Goal: Transaction & Acquisition: Purchase product/service

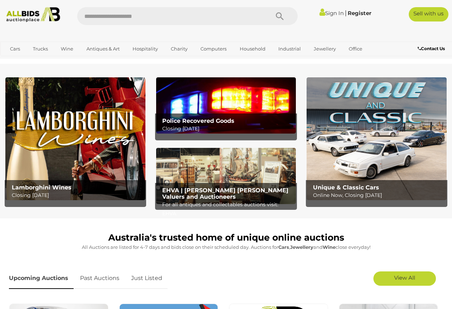
click at [326, 12] on link "Sign In" at bounding box center [332, 13] width 24 height 7
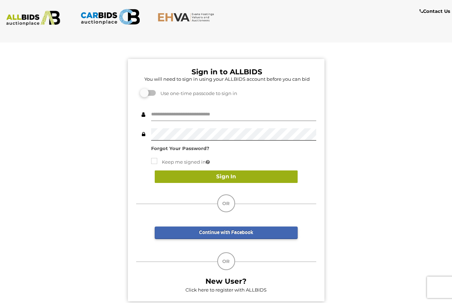
type input "**********"
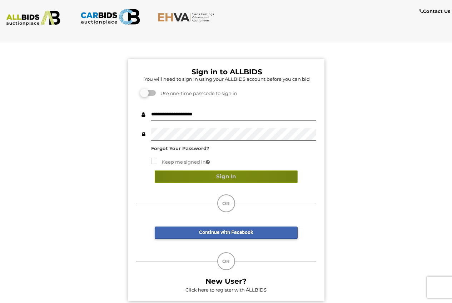
click at [224, 175] on button "Sign In" at bounding box center [226, 177] width 143 height 13
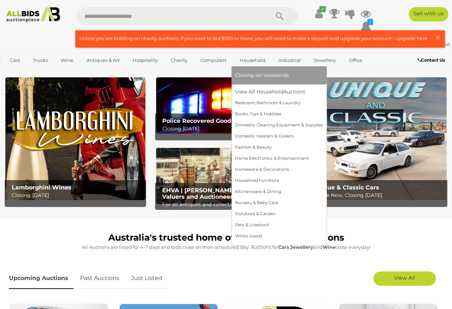
click at [251, 60] on link "Household" at bounding box center [252, 60] width 35 height 12
click at [267, 91] on link "View All Household Auctions" at bounding box center [279, 91] width 88 height 11
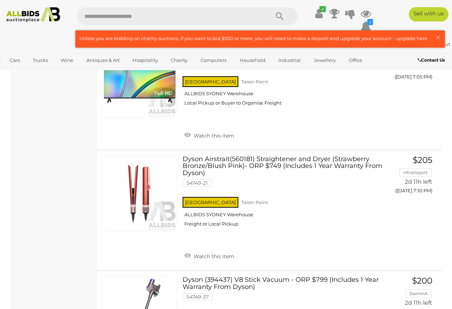
scroll to position [1460, 0]
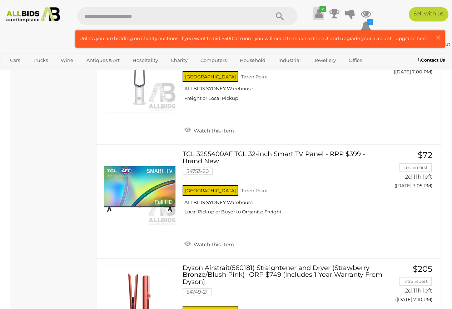
click at [319, 15] on icon at bounding box center [319, 13] width 8 height 13
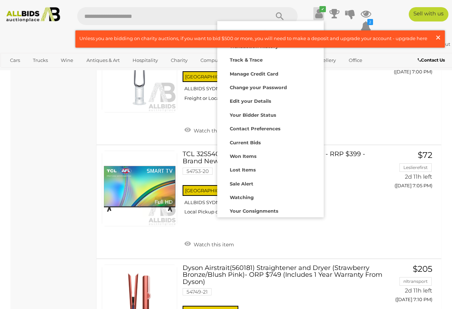
click at [437, 36] on span "×" at bounding box center [438, 37] width 6 height 14
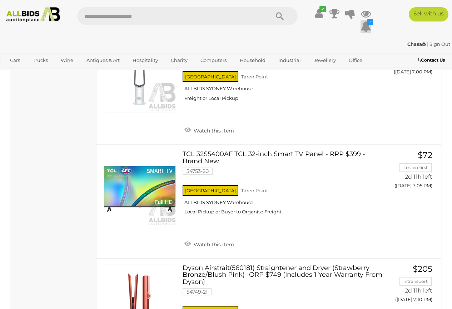
click at [367, 26] on icon at bounding box center [366, 26] width 11 height 13
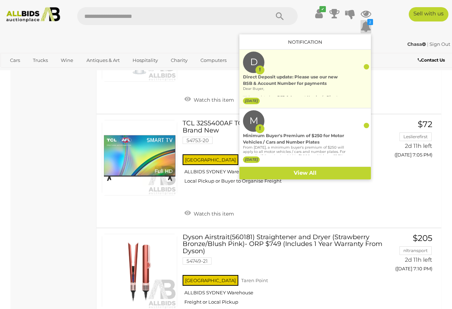
scroll to position [1496, 0]
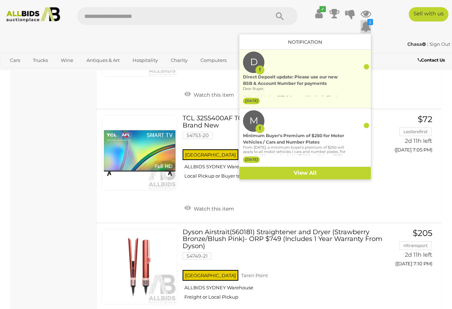
click at [367, 66] on div at bounding box center [366, 66] width 5 height 5
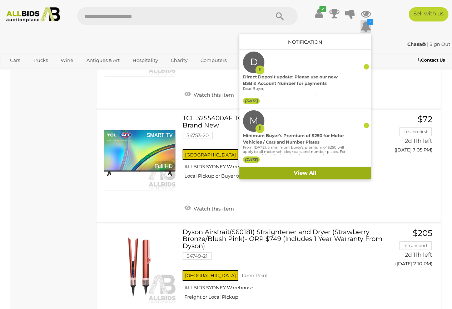
click at [308, 172] on link "View All" at bounding box center [306, 173] width 132 height 13
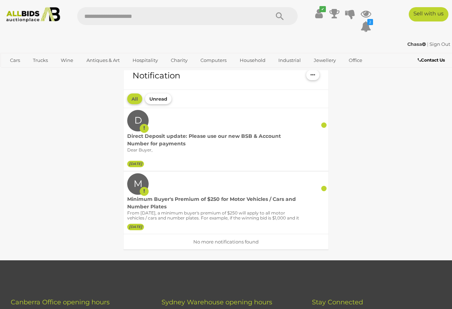
click at [158, 98] on button "Unread" at bounding box center [158, 98] width 26 height 11
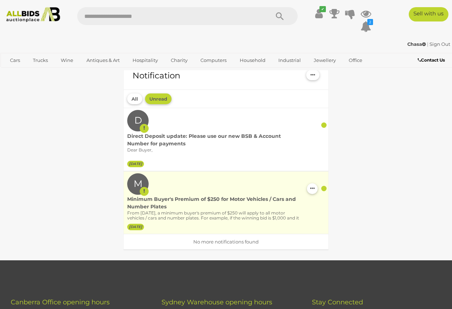
click at [324, 187] on div at bounding box center [324, 188] width 5 height 5
click at [144, 191] on icon at bounding box center [144, 191] width 2 height 9
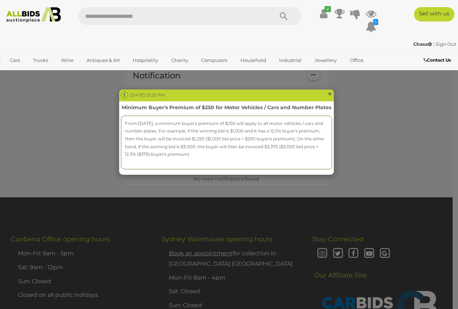
click at [329, 93] on span "×" at bounding box center [330, 93] width 4 height 9
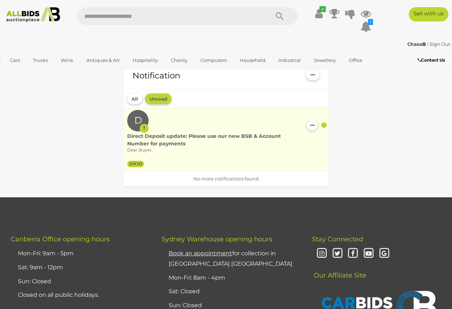
click at [140, 120] on label "D" at bounding box center [138, 120] width 8 height 21
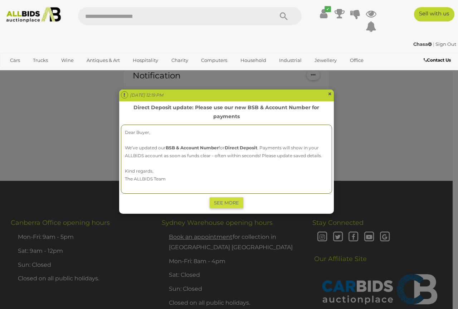
click at [329, 91] on span "×" at bounding box center [330, 93] width 4 height 9
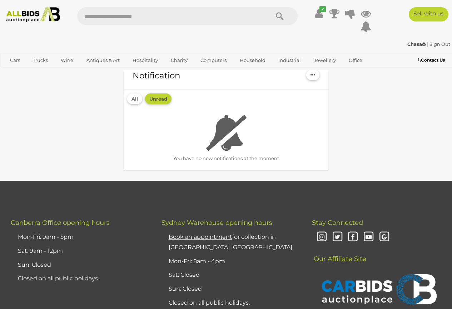
click at [413, 44] on strong "Chasa" at bounding box center [417, 44] width 19 height 6
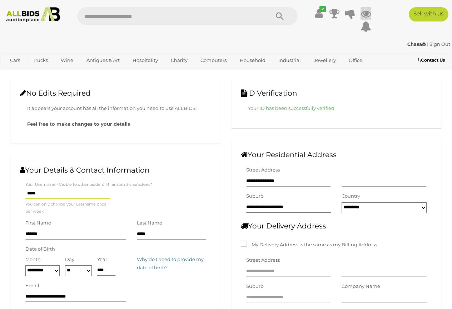
click at [366, 14] on icon at bounding box center [366, 13] width 11 height 13
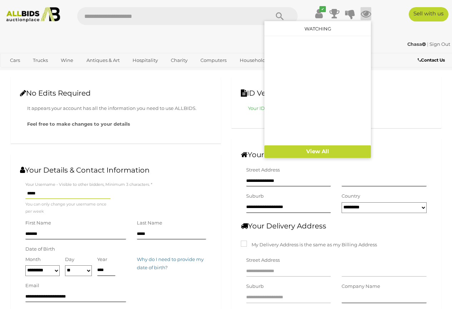
click at [385, 26] on div "✔" at bounding box center [226, 21] width 463 height 29
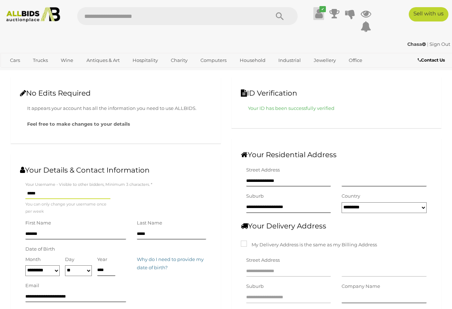
click at [318, 13] on icon at bounding box center [319, 13] width 8 height 13
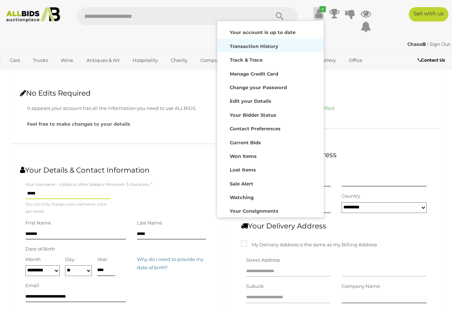
click at [246, 45] on strong "Transaction History" at bounding box center [254, 46] width 49 height 6
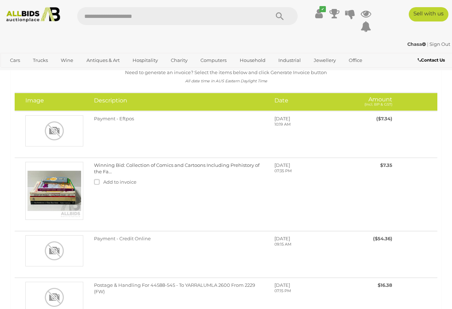
scroll to position [15, 0]
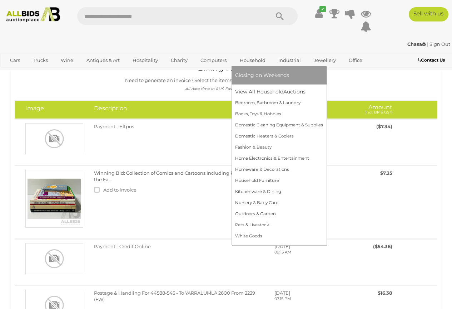
click at [251, 59] on link "Household" at bounding box center [252, 60] width 35 height 12
click at [265, 91] on link "View All Household Auctions" at bounding box center [279, 91] width 88 height 11
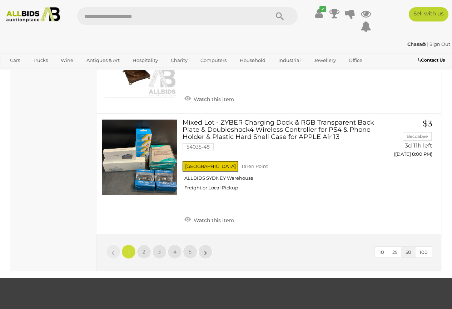
scroll to position [5419, 0]
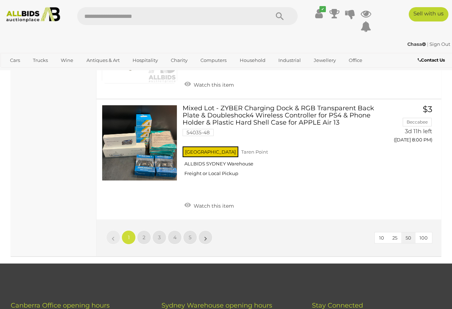
click at [206, 230] on li "»" at bounding box center [206, 237] width 14 height 14
click at [205, 230] on li "»" at bounding box center [206, 237] width 14 height 14
click at [190, 234] on span "5" at bounding box center [190, 237] width 3 height 6
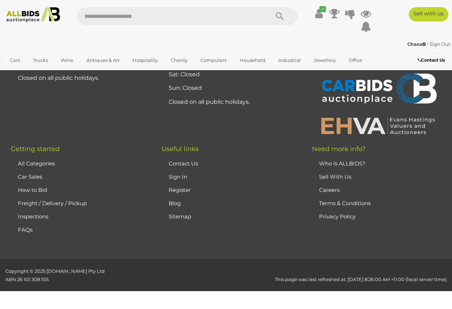
scroll to position [105, 0]
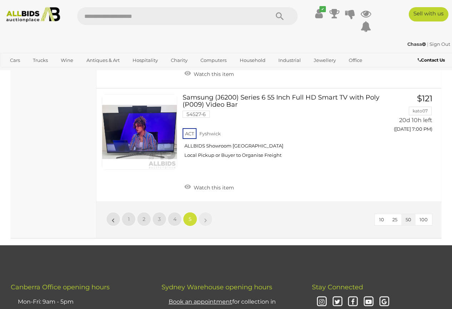
scroll to position [2437, 0]
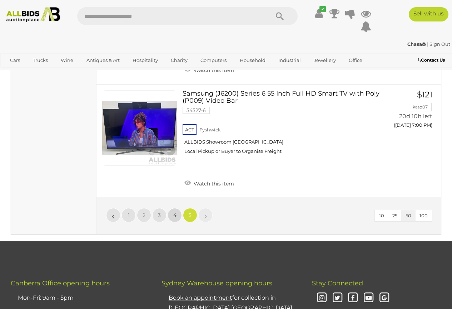
click at [175, 212] on span "4" at bounding box center [174, 215] width 3 height 6
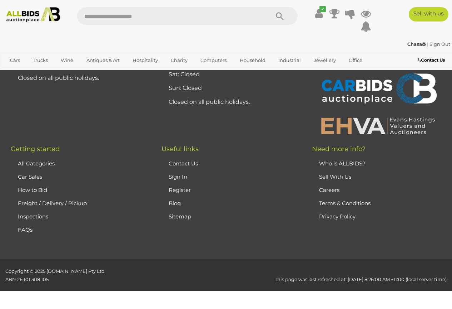
scroll to position [105, 0]
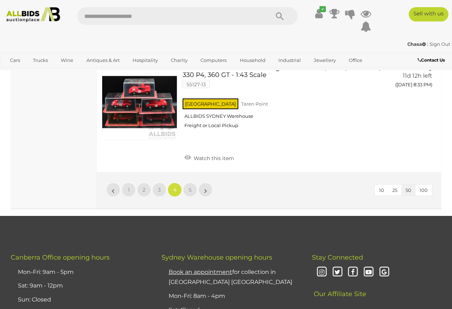
scroll to position [5496, 0]
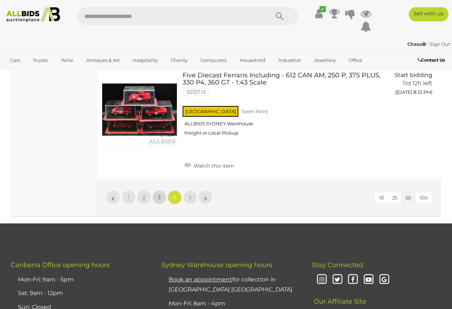
drag, startPoint x: 158, startPoint y: 152, endPoint x: 164, endPoint y: 158, distance: 9.4
click at [158, 190] on link "3" at bounding box center [159, 197] width 14 height 14
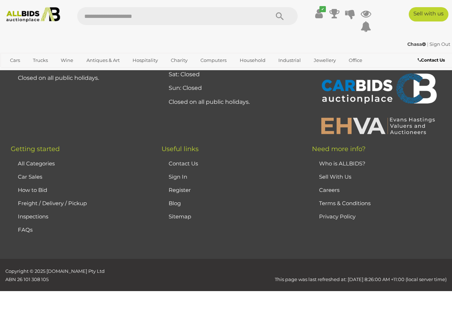
scroll to position [105, 0]
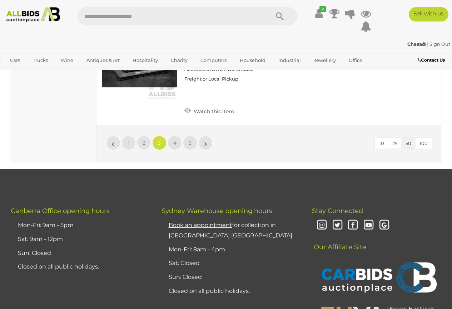
scroll to position [5446, 0]
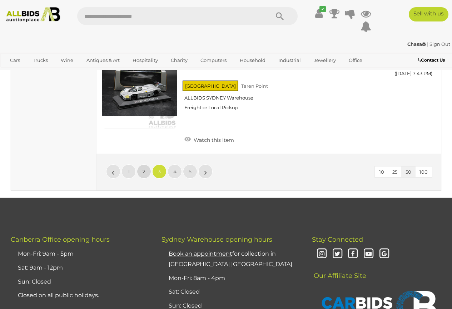
click at [144, 168] on span "2" at bounding box center [144, 171] width 3 height 6
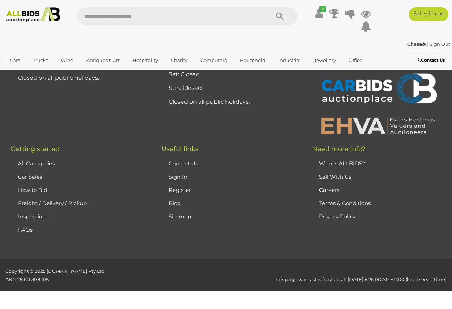
scroll to position [105, 0]
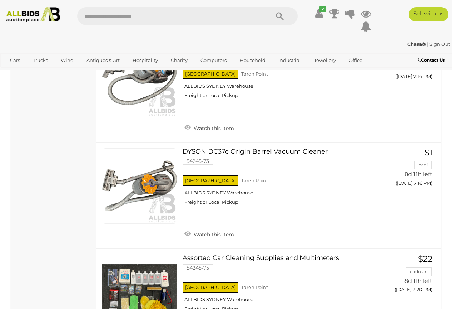
scroll to position [4627, 0]
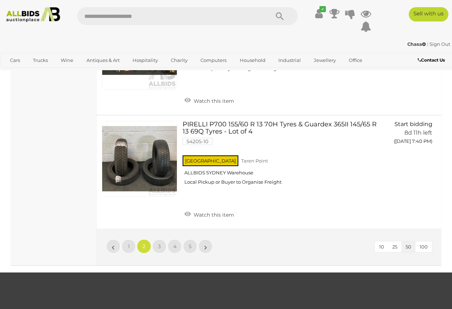
scroll to position [5392, 0]
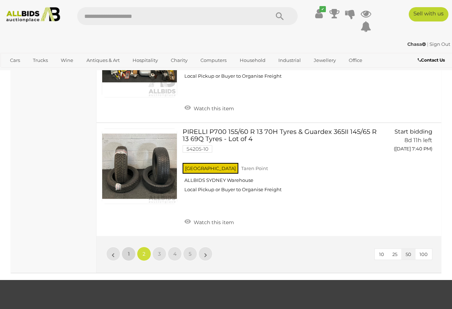
click at [129, 250] on span "1" at bounding box center [129, 253] width 2 height 6
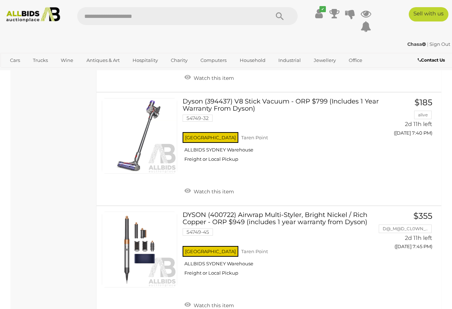
scroll to position [2393, 0]
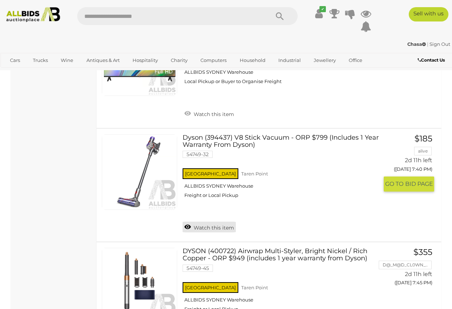
click at [188, 221] on link "Watch this item" at bounding box center [209, 226] width 53 height 11
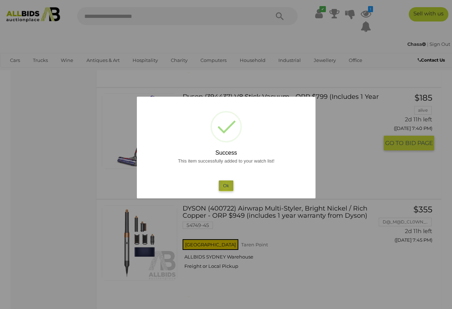
click at [226, 186] on button "Ok" at bounding box center [226, 185] width 15 height 10
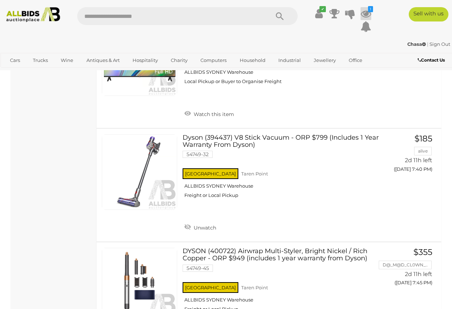
click at [367, 13] on icon at bounding box center [366, 13] width 11 height 13
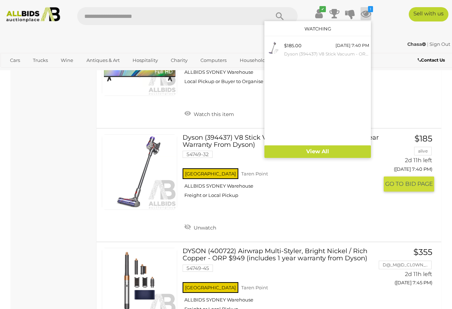
click at [297, 204] on div "NSW Taren Point ALLBIDS SYDNEY Warehouse Freight or Local Pickup" at bounding box center [281, 185] width 196 height 37
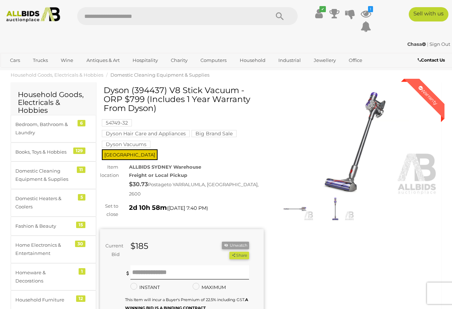
click at [22, 14] on img at bounding box center [33, 14] width 60 height 15
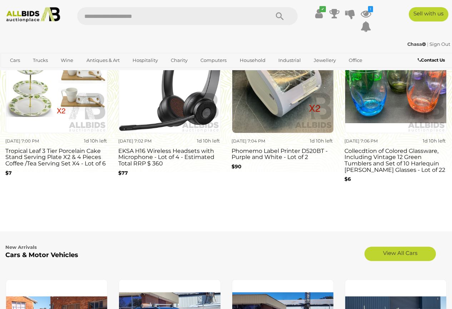
scroll to position [636, 0]
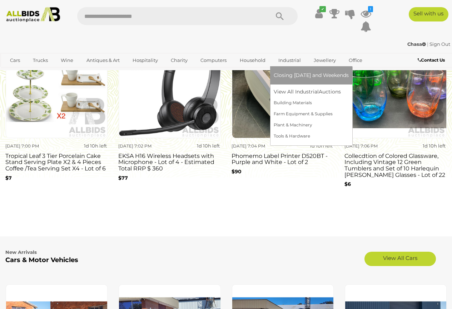
click at [289, 60] on link "Industrial" at bounding box center [290, 60] width 32 height 12
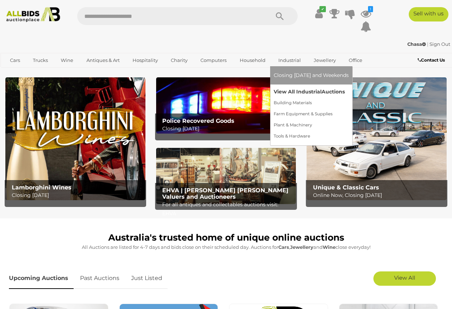
click at [299, 91] on link "View All Industrial Auctions" at bounding box center [311, 91] width 75 height 11
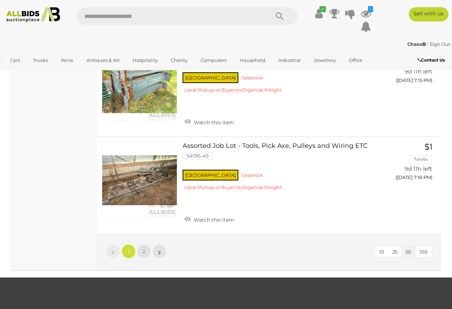
scroll to position [5132, 0]
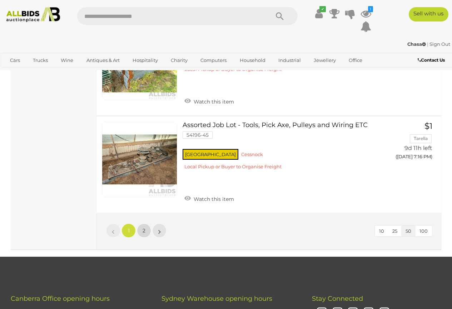
click at [144, 227] on span "2" at bounding box center [144, 230] width 3 height 6
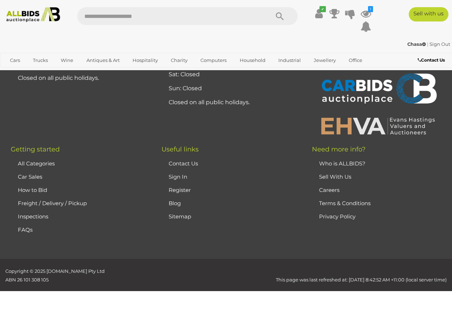
scroll to position [120, 0]
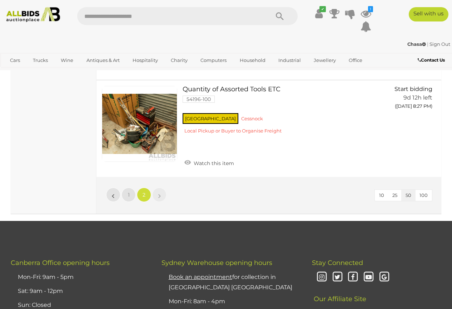
scroll to position [4803, 0]
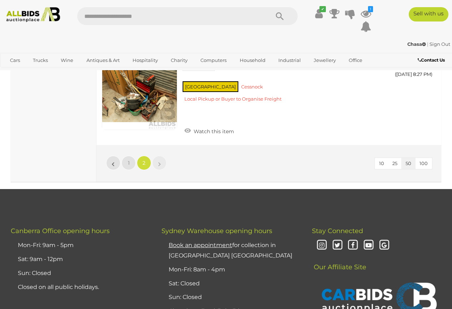
click at [158, 156] on li "»" at bounding box center [160, 163] width 14 height 14
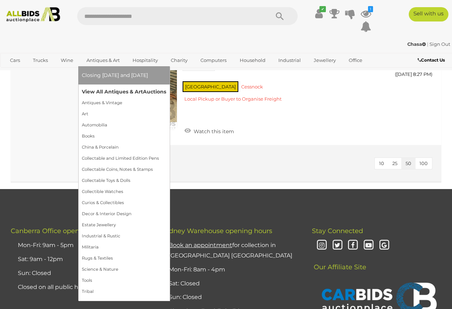
click at [108, 92] on link "View All Antiques & Art Auctions" at bounding box center [124, 91] width 84 height 11
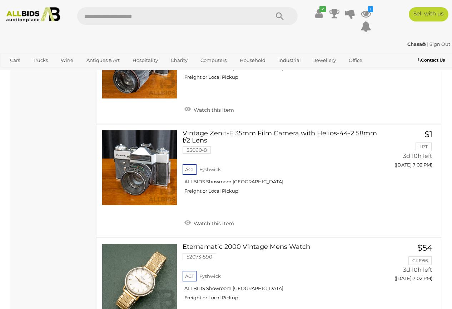
scroll to position [5591, 0]
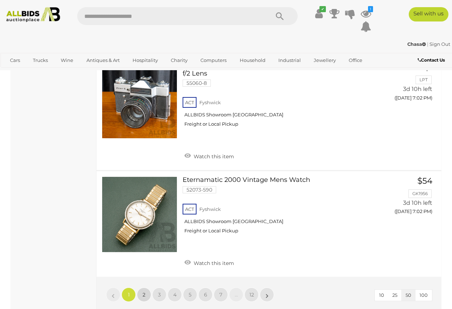
click at [143, 291] on span "2" at bounding box center [144, 294] width 3 height 6
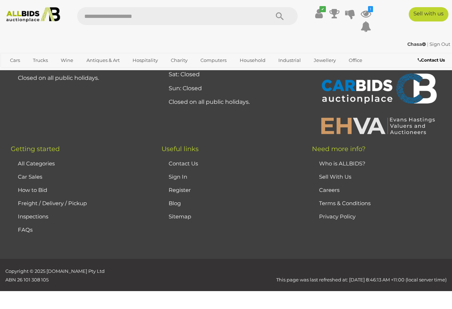
scroll to position [160, 0]
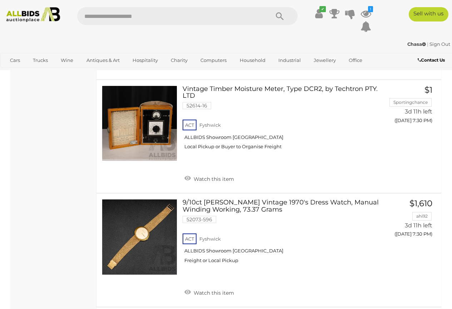
scroll to position [3588, 0]
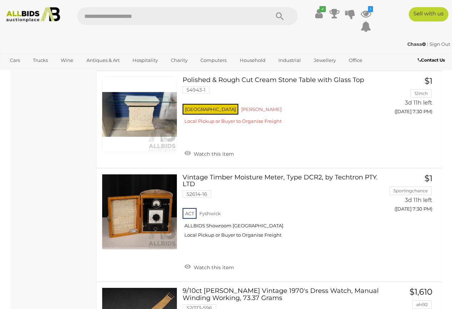
click at [414, 43] on strong "Chasa" at bounding box center [417, 44] width 19 height 6
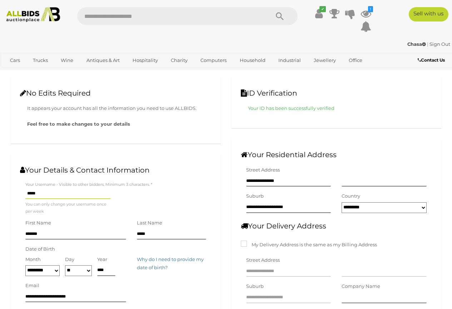
click at [439, 45] on link "Sign Out" at bounding box center [440, 44] width 21 height 6
